Goal: Information Seeking & Learning: Find contact information

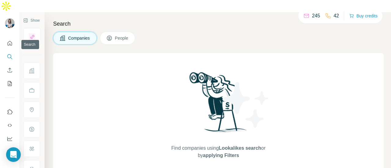
click at [10, 54] on icon "Search" at bounding box center [10, 57] width 6 height 6
click at [112, 35] on icon at bounding box center [109, 38] width 6 height 6
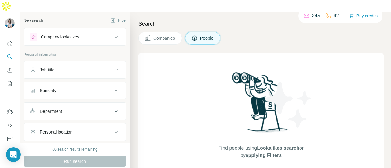
click at [165, 35] on span "Companies" at bounding box center [164, 38] width 22 height 6
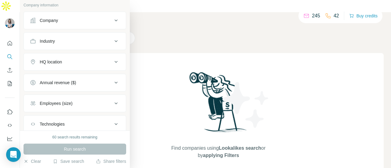
scroll to position [37, 0]
click at [112, 40] on icon at bounding box center [115, 41] width 7 height 7
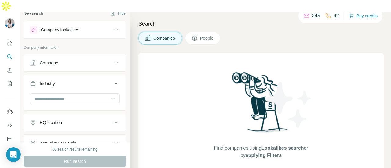
scroll to position [0, 0]
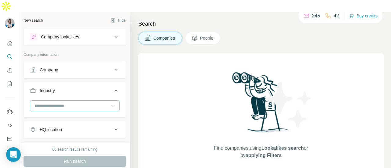
click at [74, 103] on input at bounding box center [71, 106] width 75 height 7
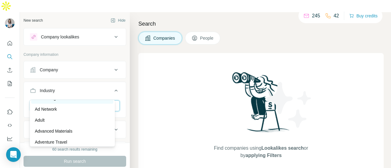
scroll to position [61, 0]
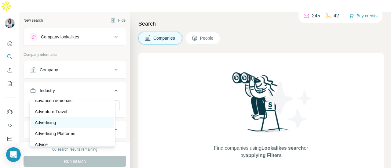
click at [75, 124] on div "Advertising" at bounding box center [72, 123] width 75 height 6
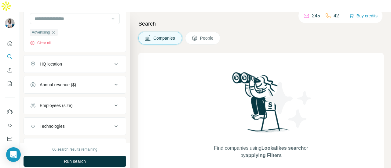
scroll to position [90, 0]
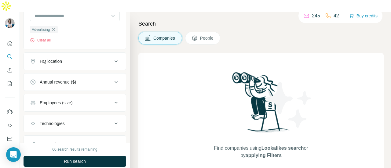
click at [112, 78] on icon at bounding box center [115, 81] width 7 height 7
click at [33, 126] on icon at bounding box center [33, 129] width 7 height 7
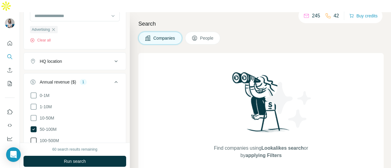
click at [33, 137] on icon at bounding box center [33, 140] width 7 height 7
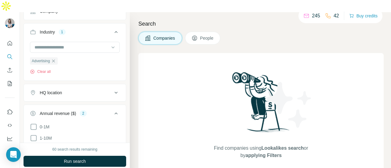
scroll to position [60, 0]
click at [200, 32] on button "People" at bounding box center [202, 38] width 35 height 13
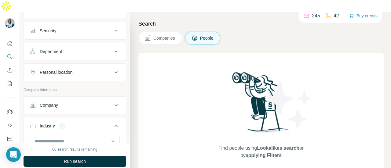
scroll to position [154, 0]
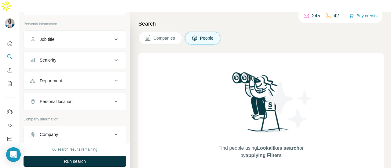
scroll to position [61, 0]
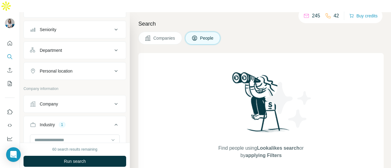
click at [112, 100] on icon at bounding box center [115, 103] width 7 height 7
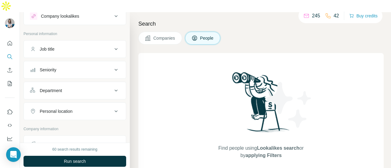
scroll to position [27, 0]
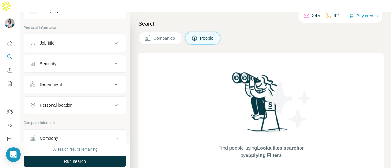
click at [112, 39] on icon at bounding box center [115, 42] width 7 height 7
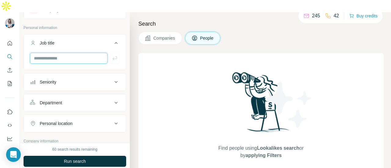
click at [71, 53] on input "text" at bounding box center [69, 58] width 78 height 11
type input "********"
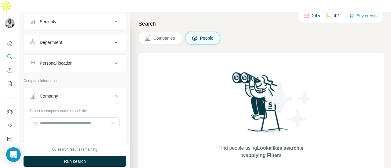
scroll to position [118, 0]
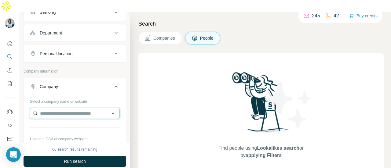
click at [73, 108] on input "text" at bounding box center [75, 113] width 90 height 11
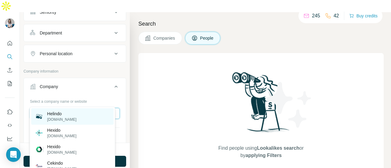
type input "*******"
click at [84, 116] on div "Helindo helindo.com" at bounding box center [72, 116] width 82 height 16
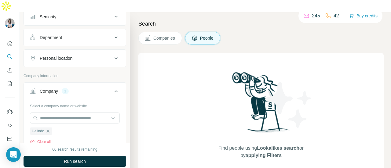
scroll to position [110, 0]
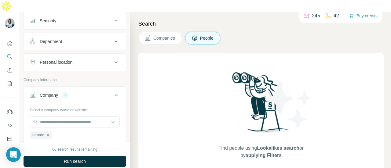
click at [162, 35] on span "Companies" at bounding box center [164, 38] width 22 height 6
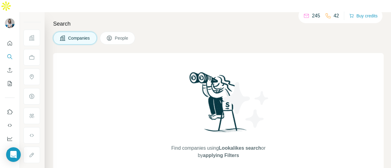
scroll to position [0, 0]
click at [122, 35] on span "People" at bounding box center [122, 38] width 14 height 6
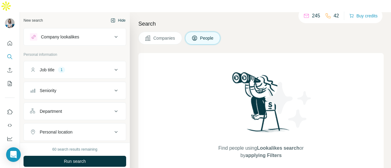
click at [111, 16] on button "Hide" at bounding box center [118, 20] width 24 height 9
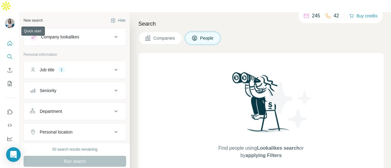
click at [9, 40] on icon "Quick start" at bounding box center [10, 43] width 6 height 6
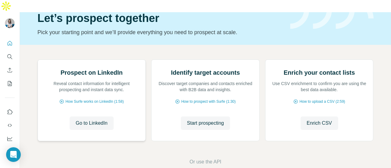
scroll to position [89, 0]
drag, startPoint x: 13, startPoint y: 155, endPoint x: 27, endPoint y: 158, distance: 13.9
click at [27, 158] on body "Quick start Let’s prospect together Pick your starting point and we’ll provide …" at bounding box center [195, 90] width 391 height 180
click at [12, 157] on icon "Open Intercom Messenger" at bounding box center [13, 155] width 8 height 8
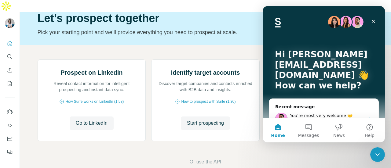
scroll to position [0, 0]
click at [310, 130] on button "Messages" at bounding box center [308, 130] width 31 height 24
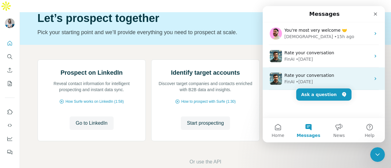
click at [316, 78] on span "Rate your conversation" at bounding box center [309, 75] width 50 height 5
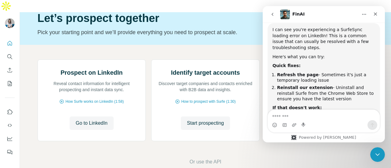
scroll to position [135, 0]
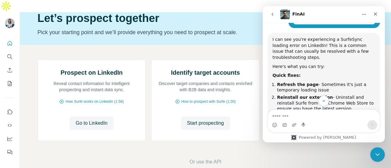
click at [273, 16] on icon "go back" at bounding box center [272, 14] width 5 height 5
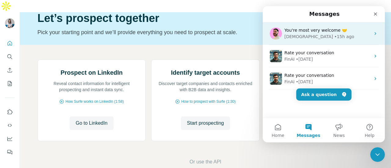
scroll to position [0, 0]
click at [321, 30] on span "You're most very welcome 🤝" at bounding box center [315, 30] width 63 height 5
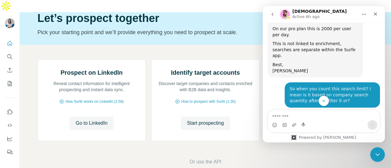
scroll to position [396, 0]
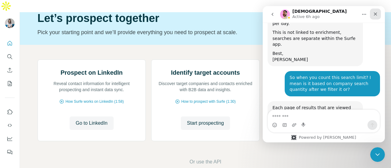
click at [375, 14] on icon "Close" at bounding box center [375, 14] width 5 height 5
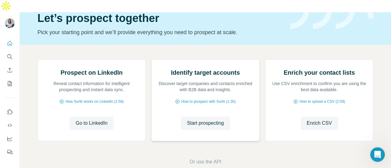
scroll to position [0, 0]
